Goal: Use online tool/utility: Utilize a website feature to perform a specific function

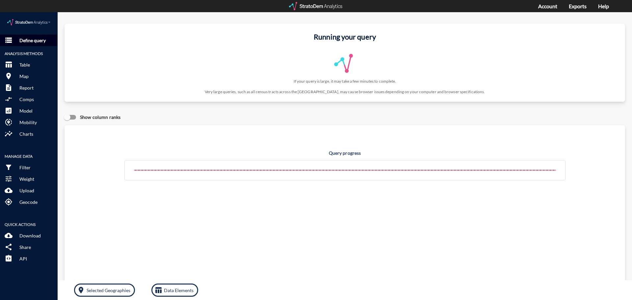
click p "Define query"
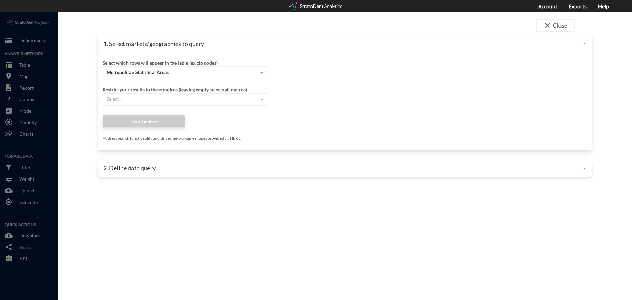
click div "Metropolitan Statistical Areas"
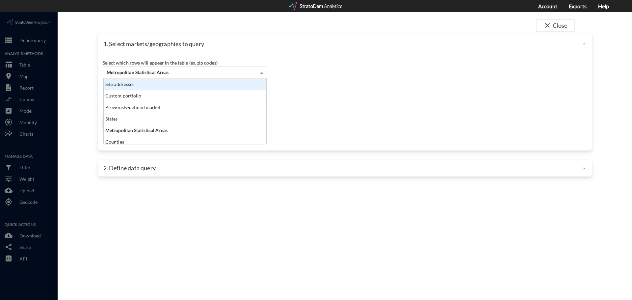
scroll to position [60, 159]
click div "Site addresses"
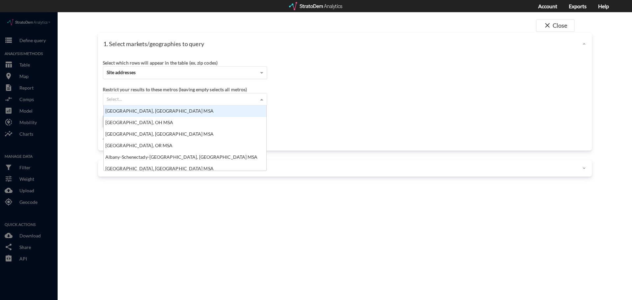
click div "Select which rows will appear in the table (ex. zip codes) Site addresses Selec…"
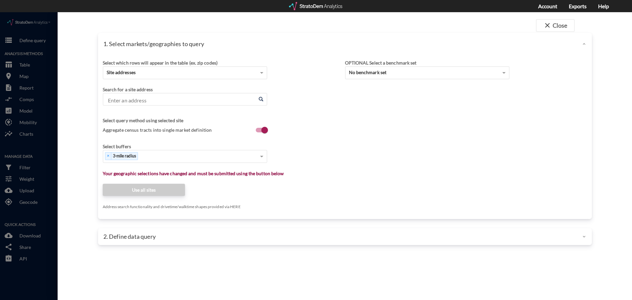
click input "Enter an address"
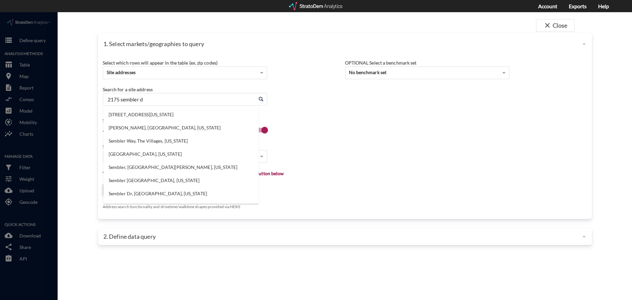
click li "[STREET_ADDRESS][US_STATE]"
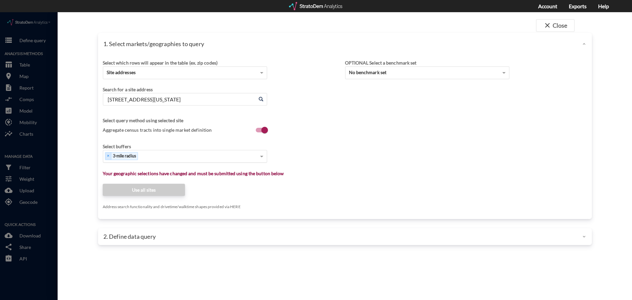
type input "[STREET_ADDRESS][US_STATE]"
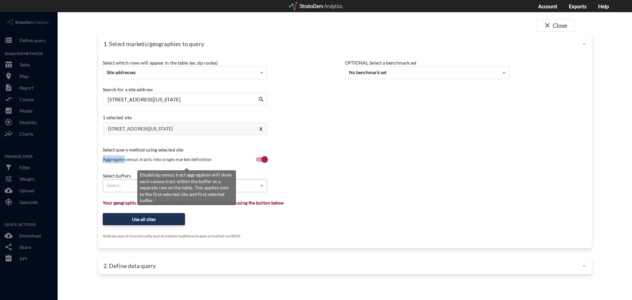
click span "Aggregate census tracts into single market definition"
click input "Aggregate census tracts into single market definition"
checkbox input "false"
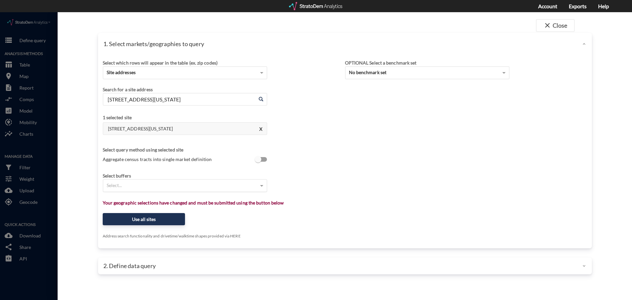
click div "Select..."
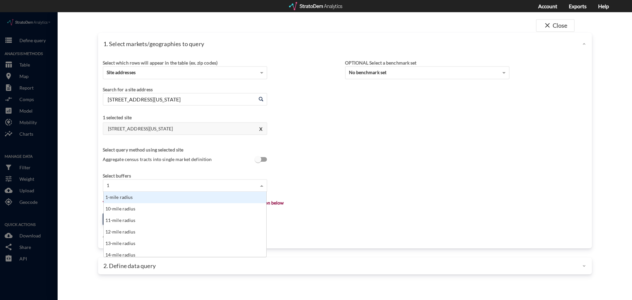
type input "10"
click div "10-mile radius 10-min. drive 10-min. drive (traffic) 10-minute walk 10-min. dri…"
click div "10-mile radius"
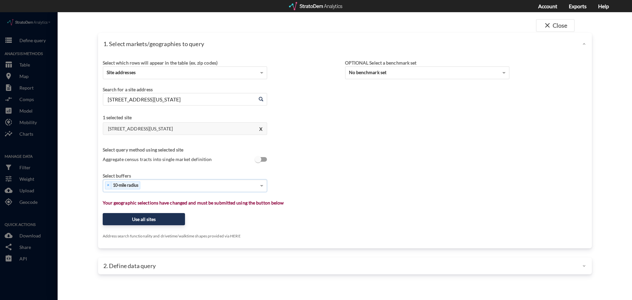
click div "Select buffers × 10-mile radius"
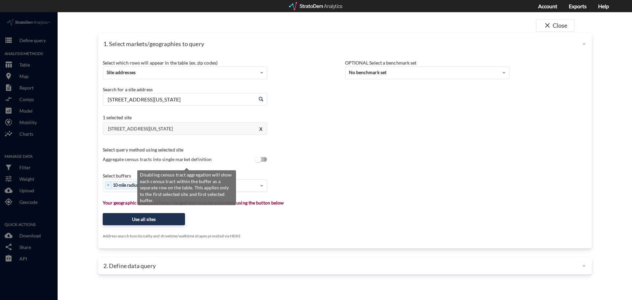
click input "Aggregate census tracts into single market definition"
checkbox input "true"
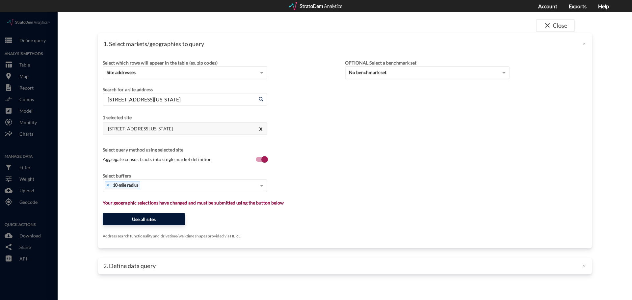
click button "Use all sites"
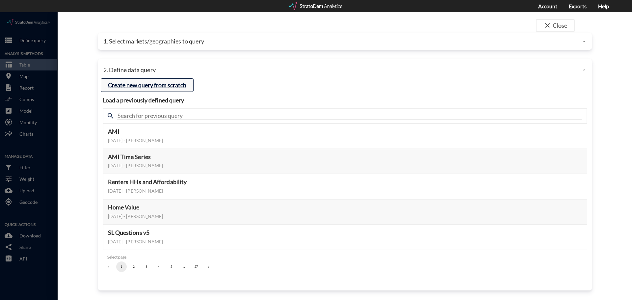
click button "Create new query from scratch"
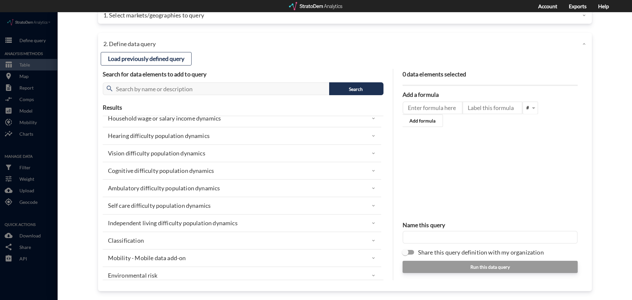
scroll to position [343, 0]
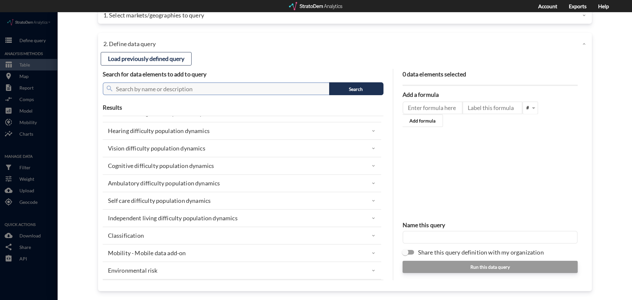
click input "text"
type input "income"
click button "Search"
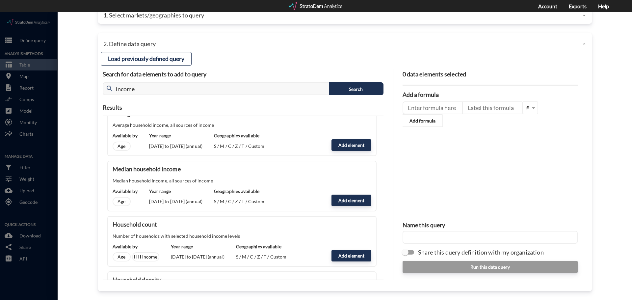
scroll to position [0, 0]
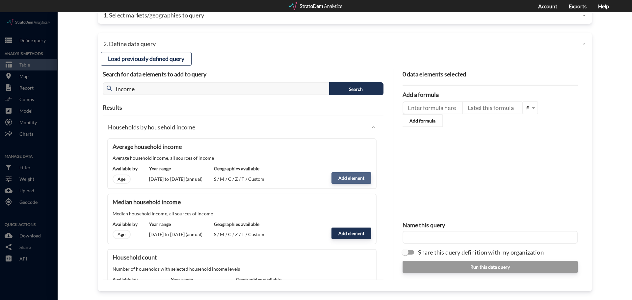
drag, startPoint x: 355, startPoint y: 164, endPoint x: 362, endPoint y: 162, distance: 7.4
click button "Add element"
type input "MEAN"
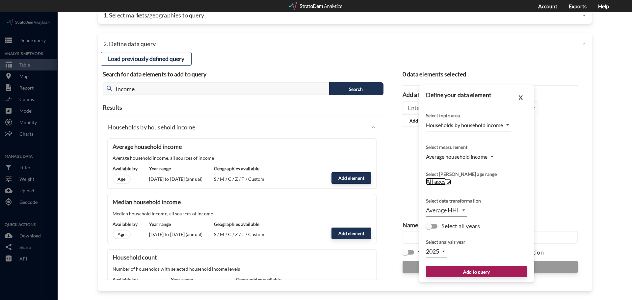
click span
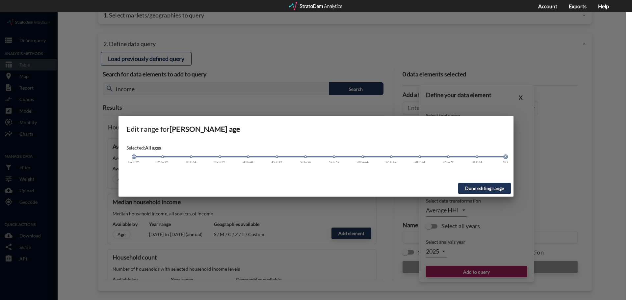
drag, startPoint x: 135, startPoint y: 143, endPoint x: 260, endPoint y: 145, distance: 124.7
click div "Under 25 25 to 29 30 to 34 35 to 39 40 to 44 45 to 49 50 to 54 55 to 59 60 to 6…"
drag, startPoint x: 133, startPoint y: 144, endPoint x: 342, endPoint y: 146, distance: 209.3
click div "Under 25 25 to 29 30 to 34 35 to 39 40 to 44 45 to 49 50 to 54 55 to 59 60 to 6…"
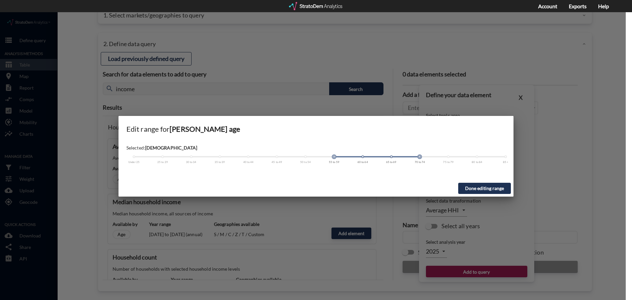
drag, startPoint x: 504, startPoint y: 144, endPoint x: 420, endPoint y: 146, distance: 84.6
click div "Under 25 25 to 29 30 to 34 35 to 39 40 to 44 45 to 49 50 to 54 55 to 59 60 to 6…"
click button "Done editing range"
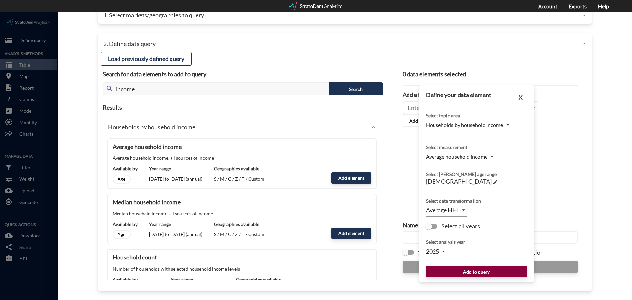
click button "Add to query"
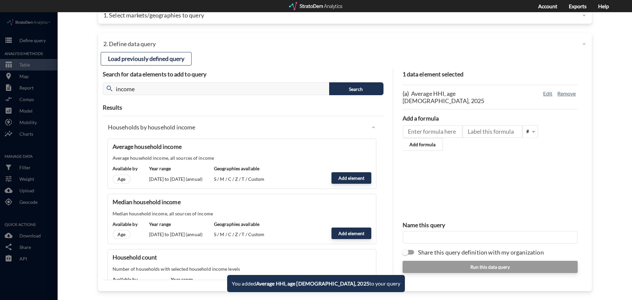
click input "text"
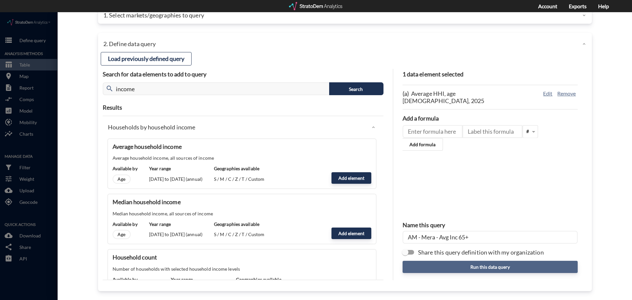
type input "AM - Mera - Avg Inc 65+"
click button "Run this data query"
